Goal: Task Accomplishment & Management: Use online tool/utility

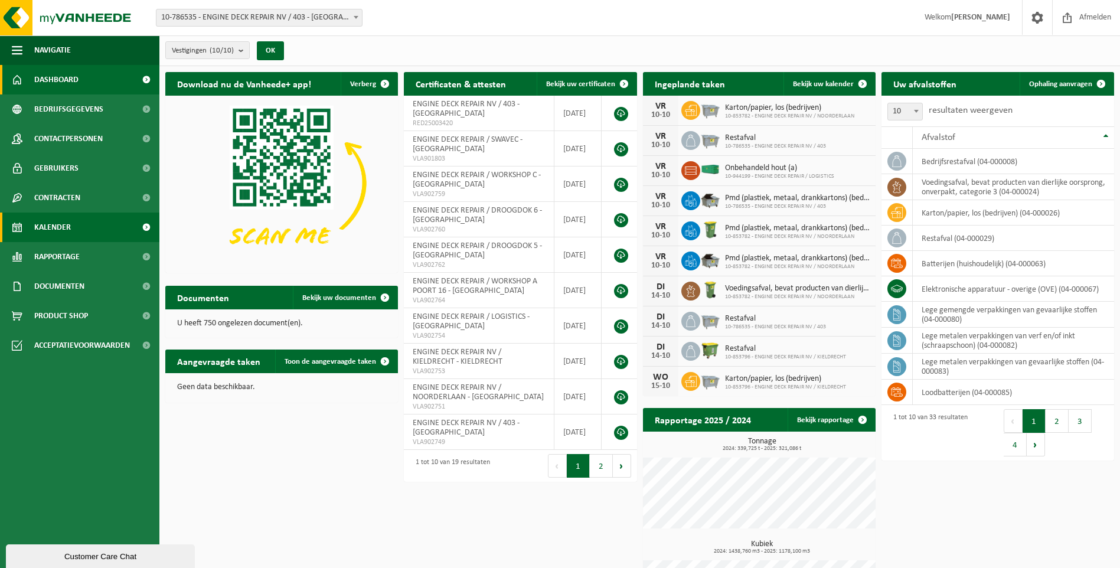
drag, startPoint x: 62, startPoint y: 217, endPoint x: 74, endPoint y: 220, distance: 12.6
click at [61, 217] on span "Kalender" at bounding box center [52, 228] width 37 height 30
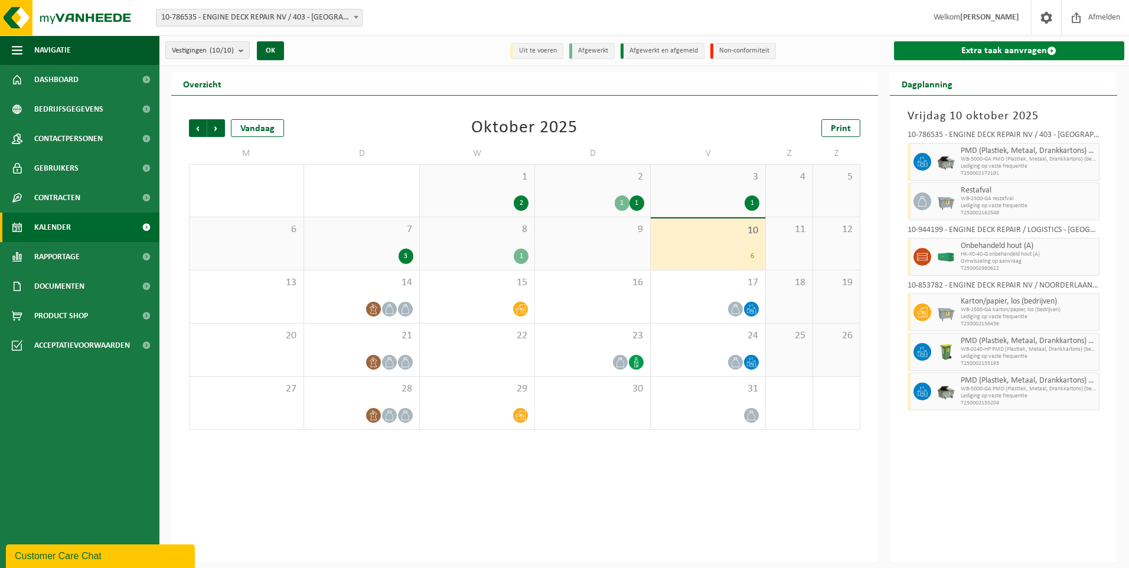
click at [983, 56] on link "Extra taak aanvragen" at bounding box center [1009, 50] width 231 height 19
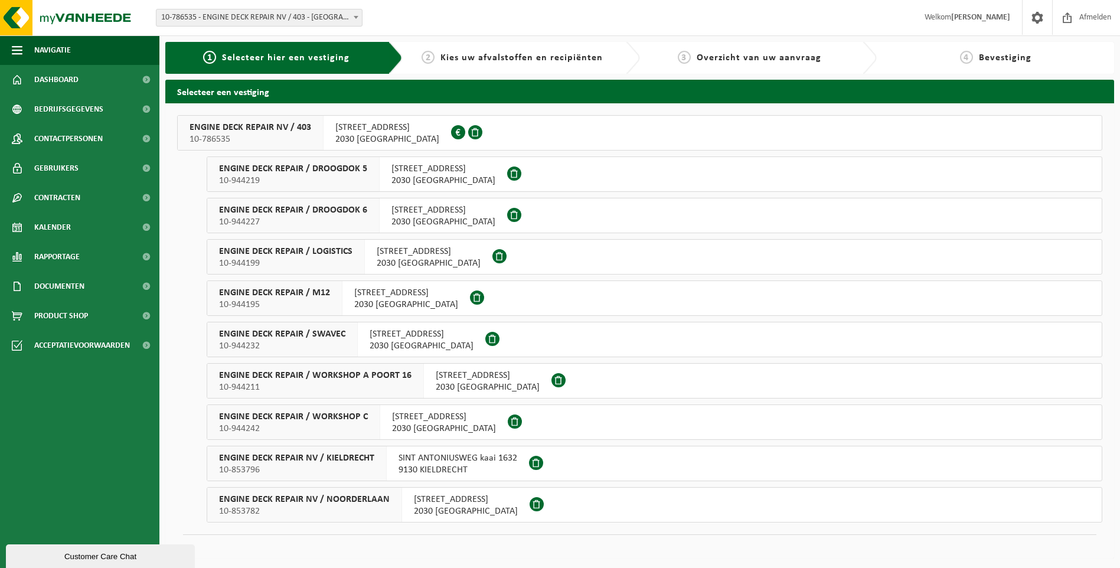
click at [386, 381] on span "10-944211" at bounding box center [315, 387] width 192 height 12
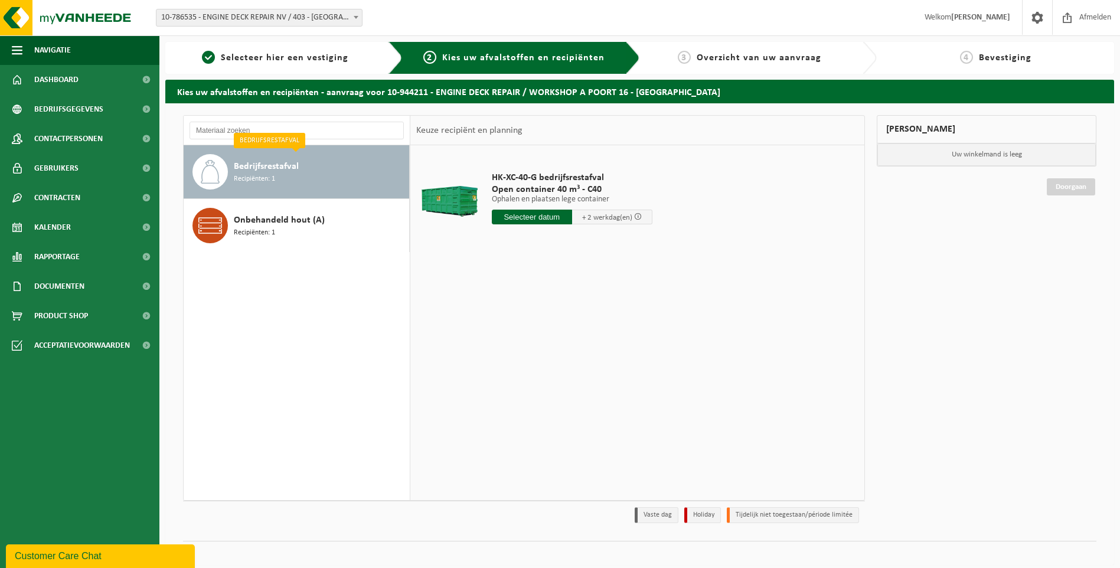
click at [532, 216] on input "text" at bounding box center [532, 217] width 80 height 15
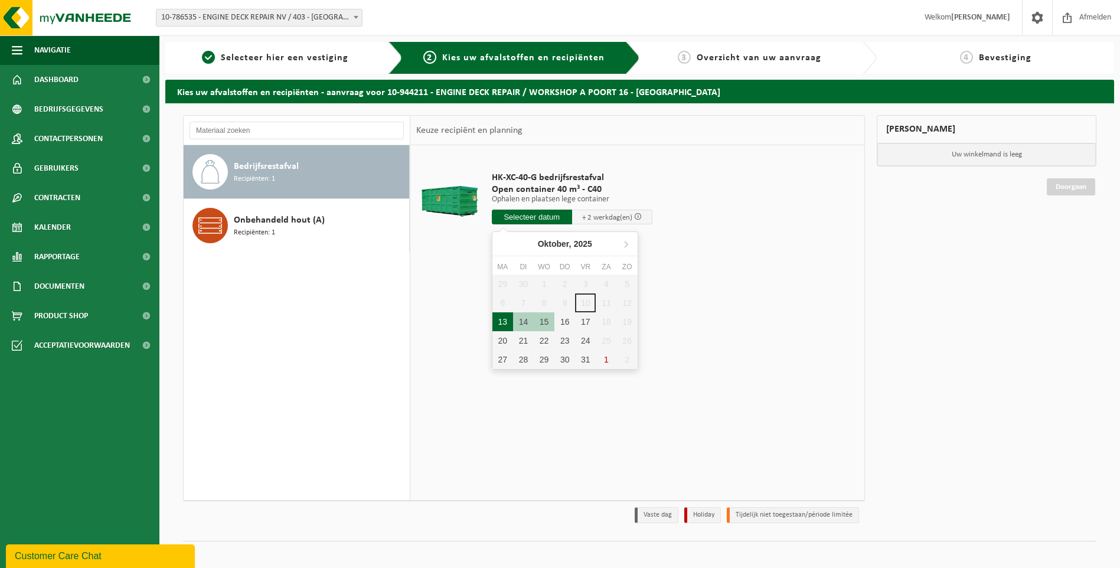
click at [510, 324] on div "13" at bounding box center [502, 321] width 21 height 19
type input "Van 2025-10-13"
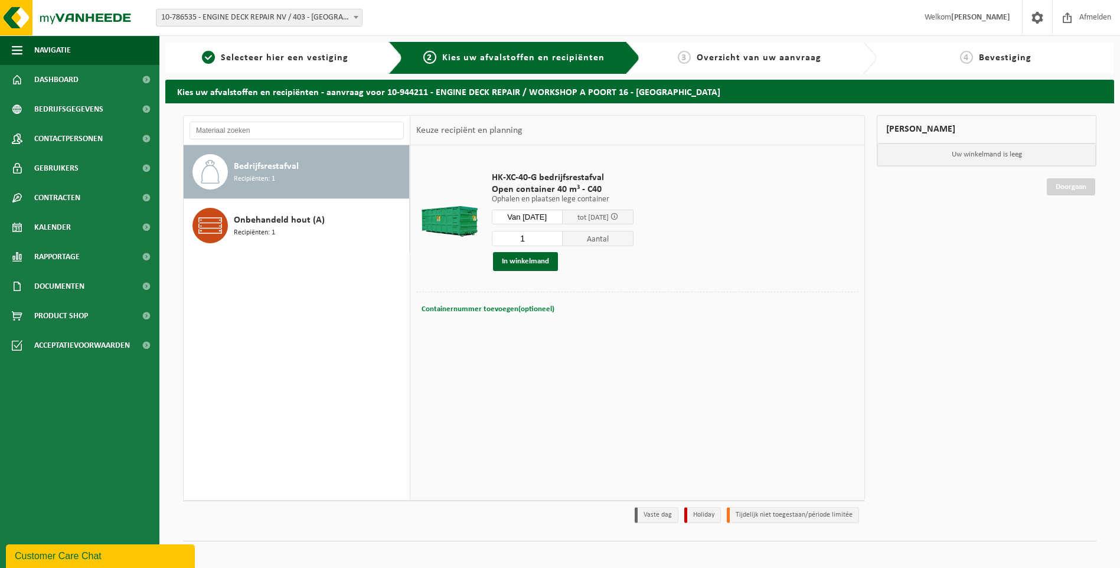
click at [462, 305] on span "Containernummer toevoegen(optioneel)" at bounding box center [488, 309] width 133 height 8
type input "C40.1783"
click at [537, 264] on button "In winkelmand" at bounding box center [525, 261] width 65 height 19
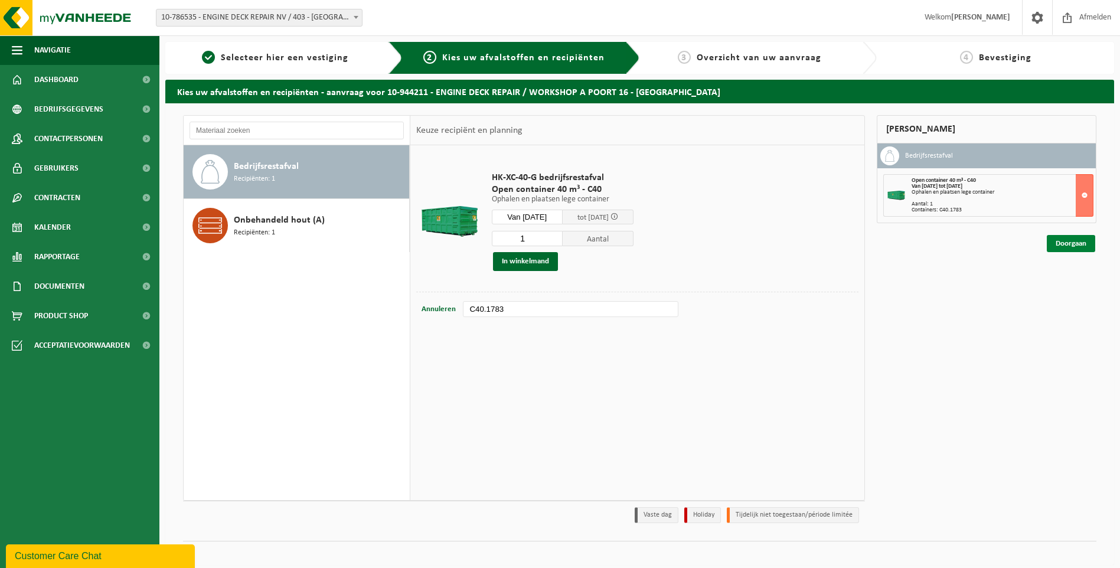
click at [1062, 248] on link "Doorgaan" at bounding box center [1071, 243] width 48 height 17
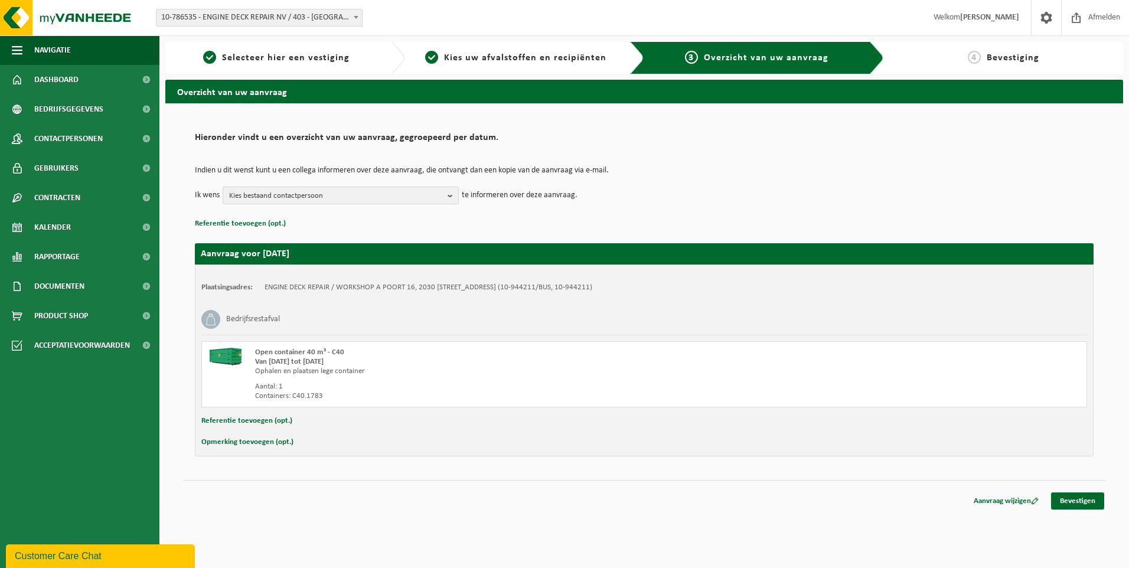
click at [257, 197] on span "Kies bestaand contactpersoon" at bounding box center [336, 196] width 214 height 18
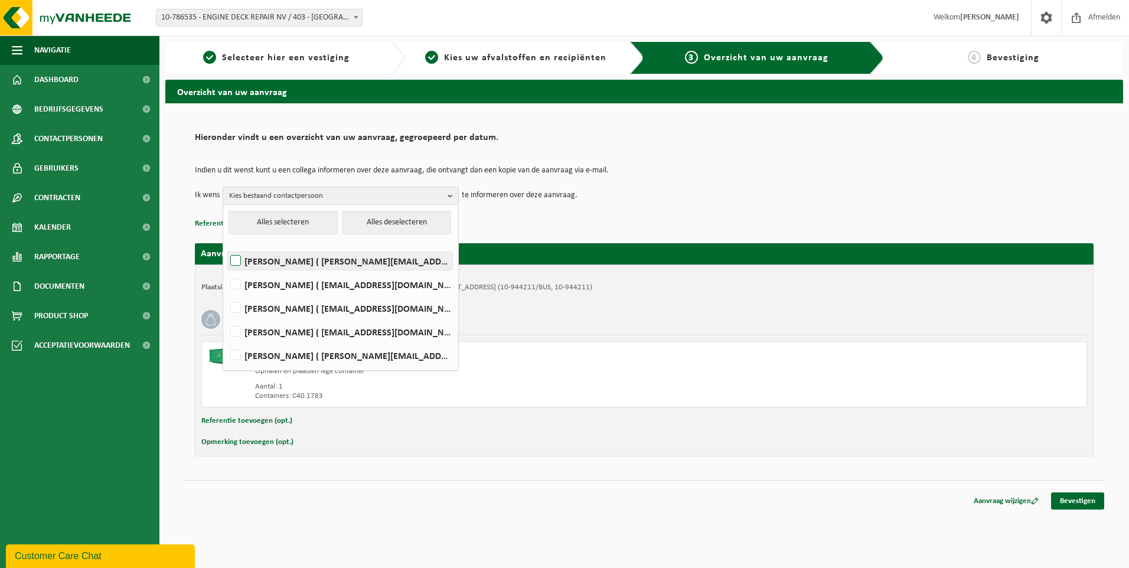
click at [254, 260] on label "[PERSON_NAME] ( [PERSON_NAME][EMAIL_ADDRESS][PERSON_NAME][DOMAIN_NAME] )" at bounding box center [340, 261] width 224 height 18
click at [226, 246] on input "[PERSON_NAME] ( [PERSON_NAME][EMAIL_ADDRESS][PERSON_NAME][DOMAIN_NAME] )" at bounding box center [226, 246] width 1 height 1
checkbox input "true"
click at [265, 286] on label "[PERSON_NAME] ( [EMAIL_ADDRESS][DOMAIN_NAME] )" at bounding box center [340, 285] width 224 height 18
click at [226, 270] on input "[PERSON_NAME] ( [EMAIL_ADDRESS][DOMAIN_NAME] )" at bounding box center [226, 269] width 1 height 1
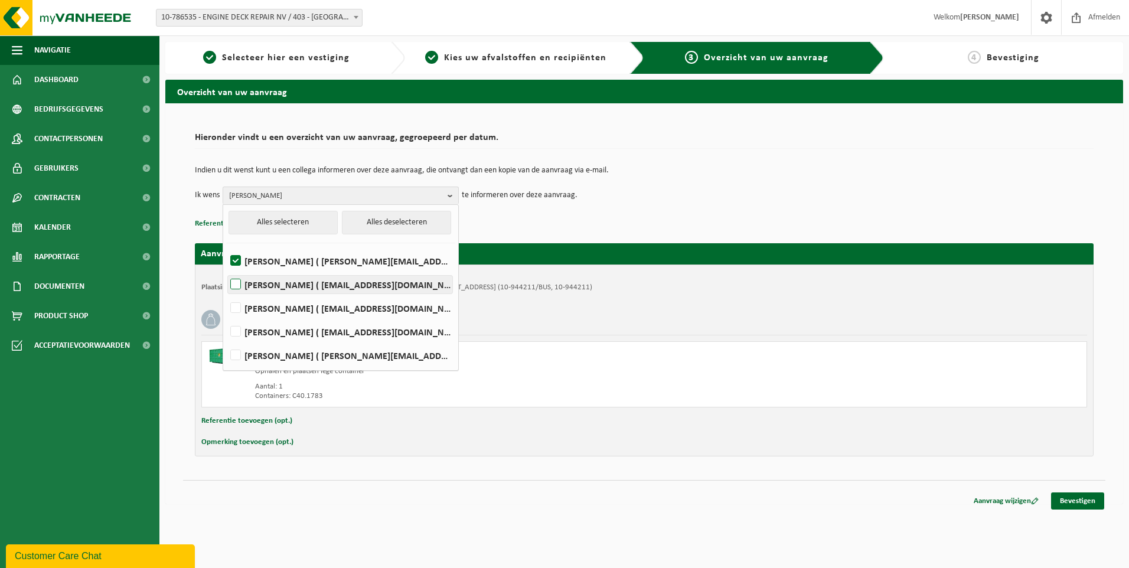
checkbox input "true"
click at [266, 306] on label "[PERSON_NAME] ( [EMAIL_ADDRESS][DOMAIN_NAME] )" at bounding box center [340, 308] width 224 height 18
click at [226, 293] on input "[PERSON_NAME] ( [EMAIL_ADDRESS][DOMAIN_NAME] )" at bounding box center [226, 293] width 1 height 1
checkbox input "true"
click at [867, 191] on td "Ik wens [PERSON_NAME], [PERSON_NAME] Alles selecteren Alles deselecteren [PERSO…" at bounding box center [644, 196] width 899 height 18
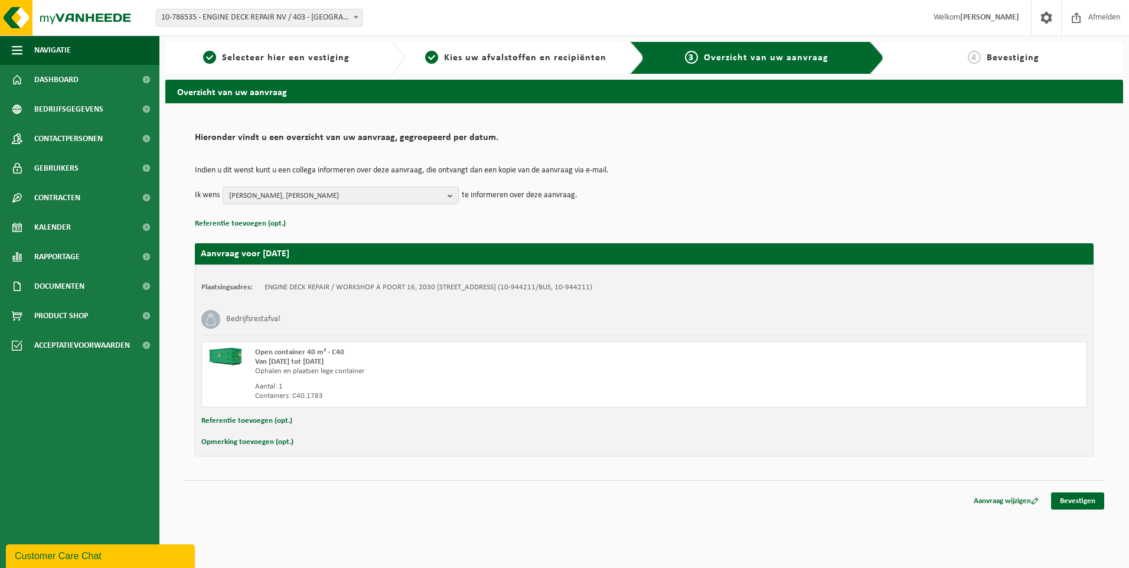
click at [1076, 510] on div "Aanvraag wijzigen Bevestigen" at bounding box center [1035, 500] width 142 height 17
click at [1081, 504] on link "Bevestigen" at bounding box center [1077, 500] width 53 height 17
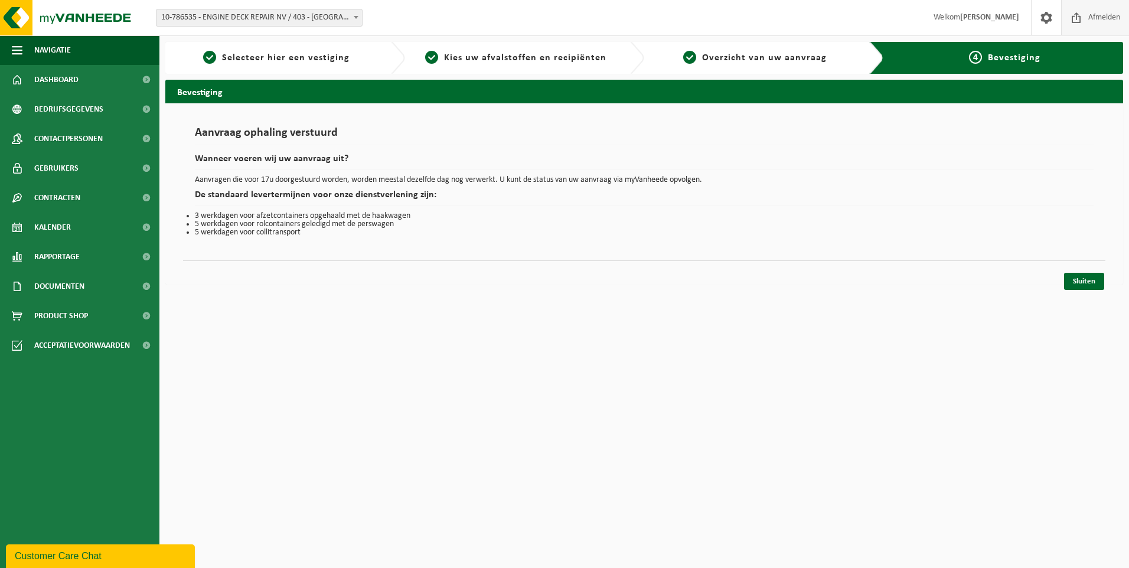
click at [1085, 27] on span "Afmelden" at bounding box center [1104, 17] width 38 height 35
